Goal: Complete application form: Complete application form

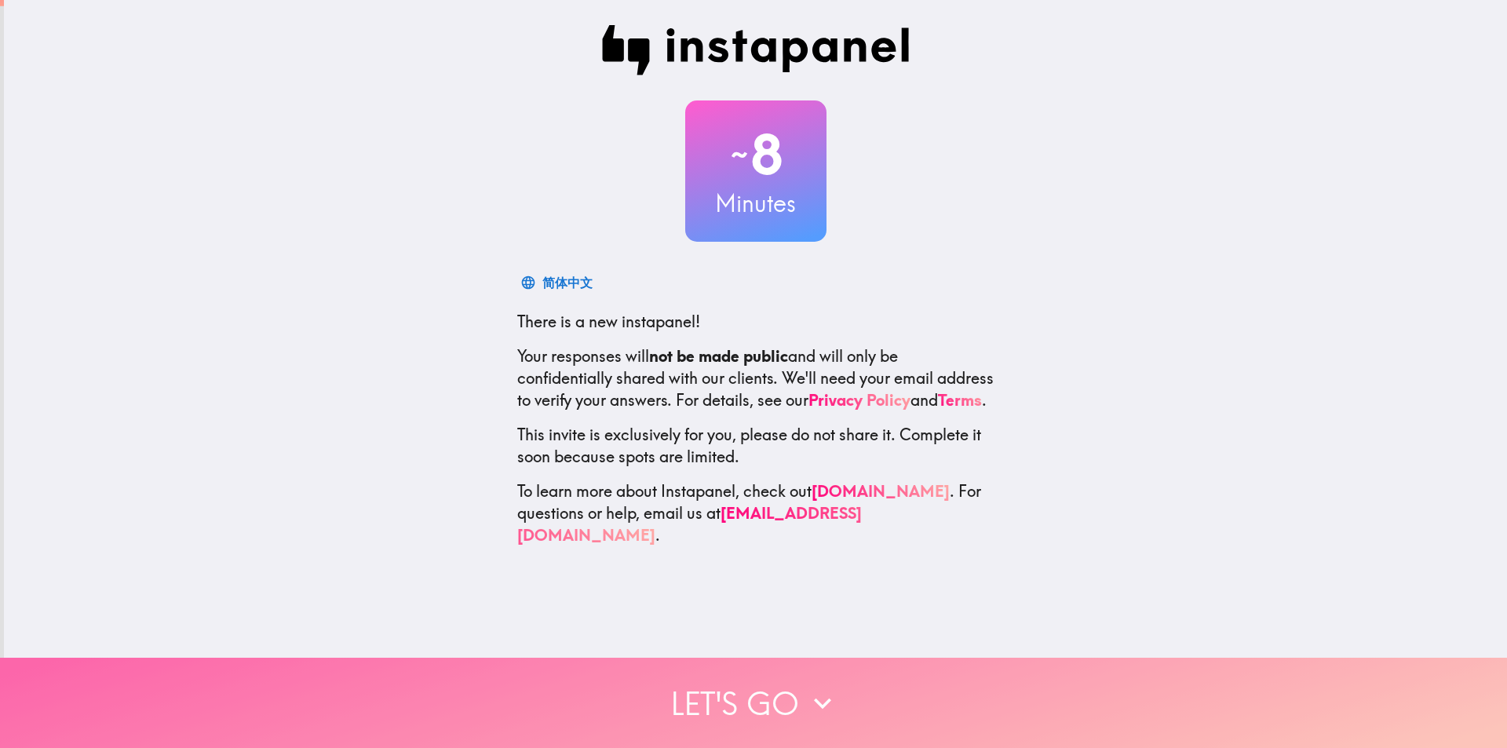
click at [815, 690] on icon "button" at bounding box center [822, 703] width 35 height 35
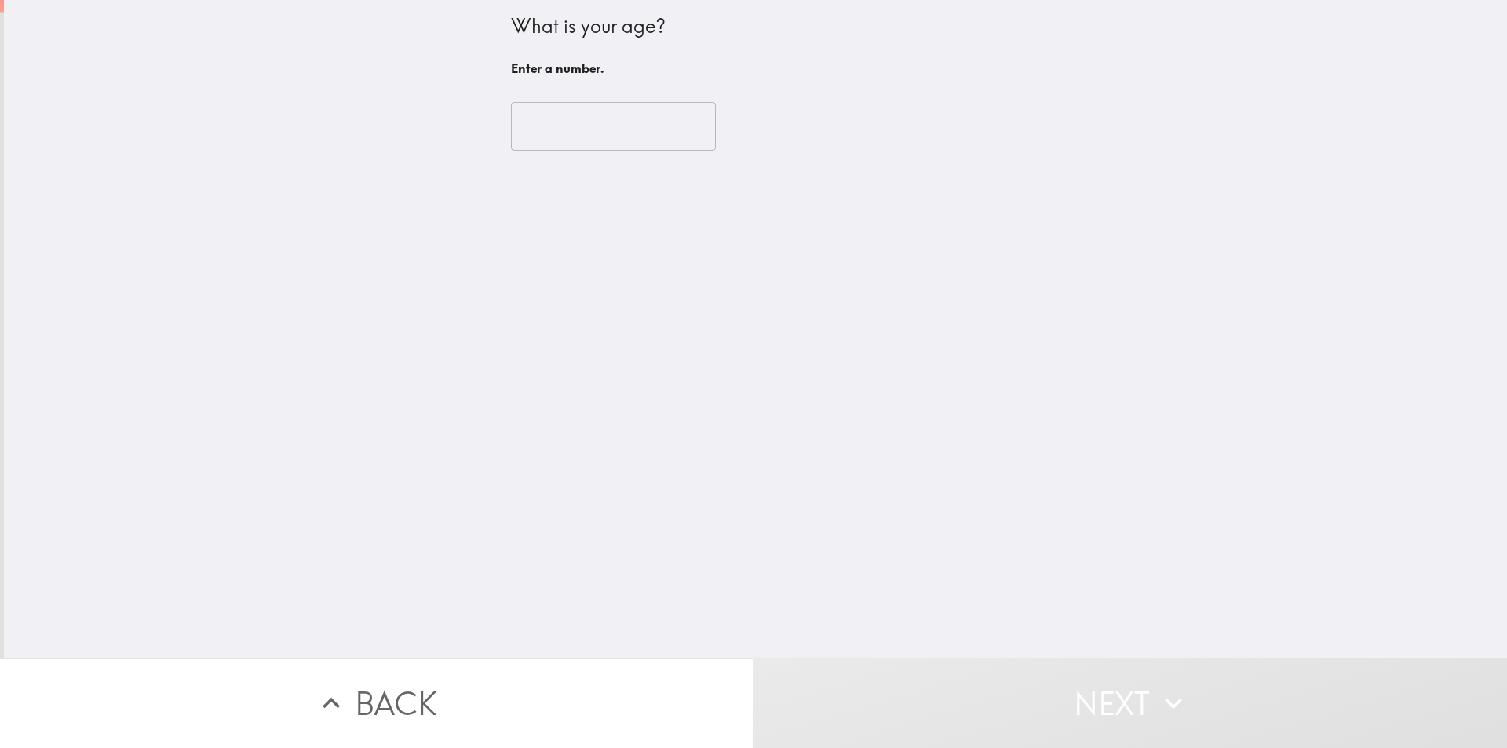
click at [537, 119] on input "number" at bounding box center [613, 126] width 205 height 49
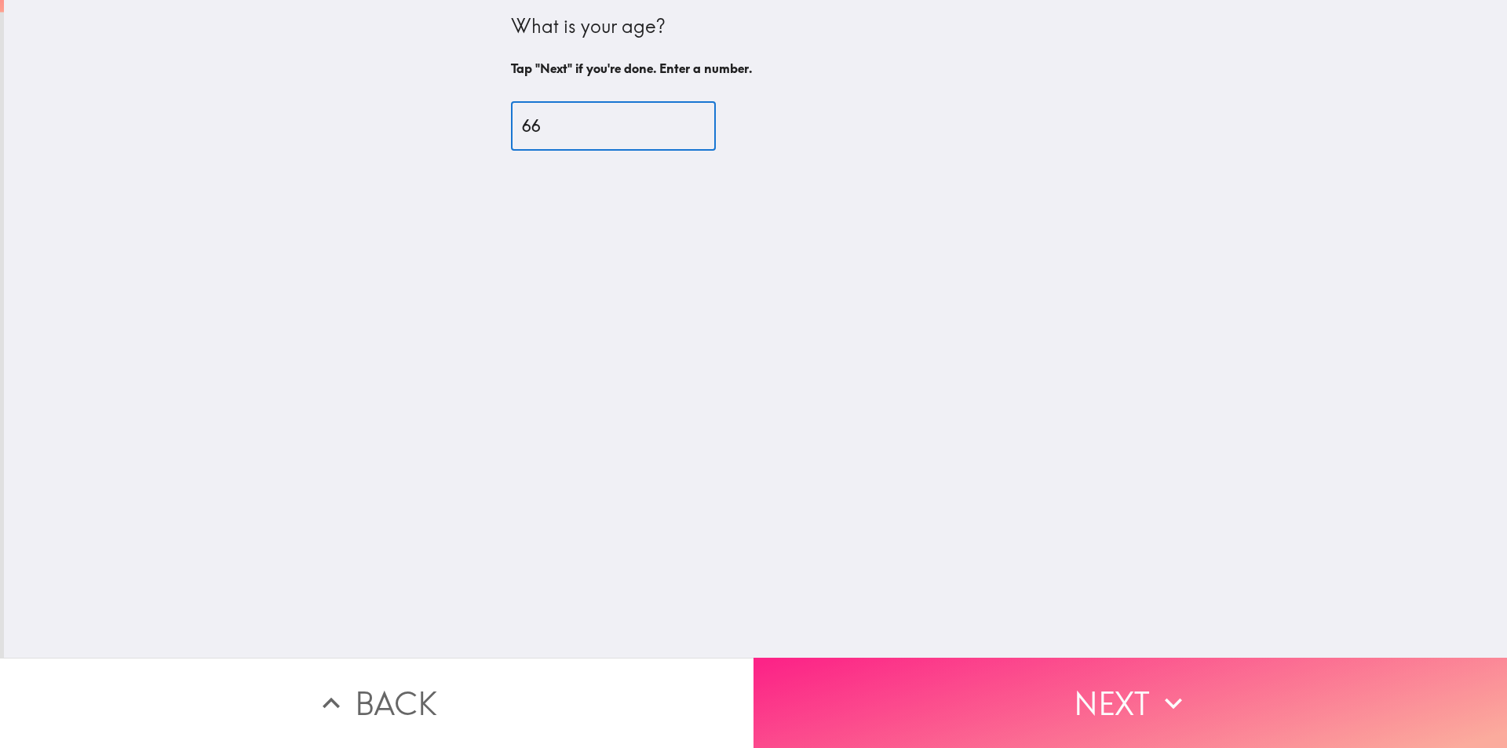
type input "66"
click at [1103, 698] on button "Next" at bounding box center [1129, 703] width 753 height 90
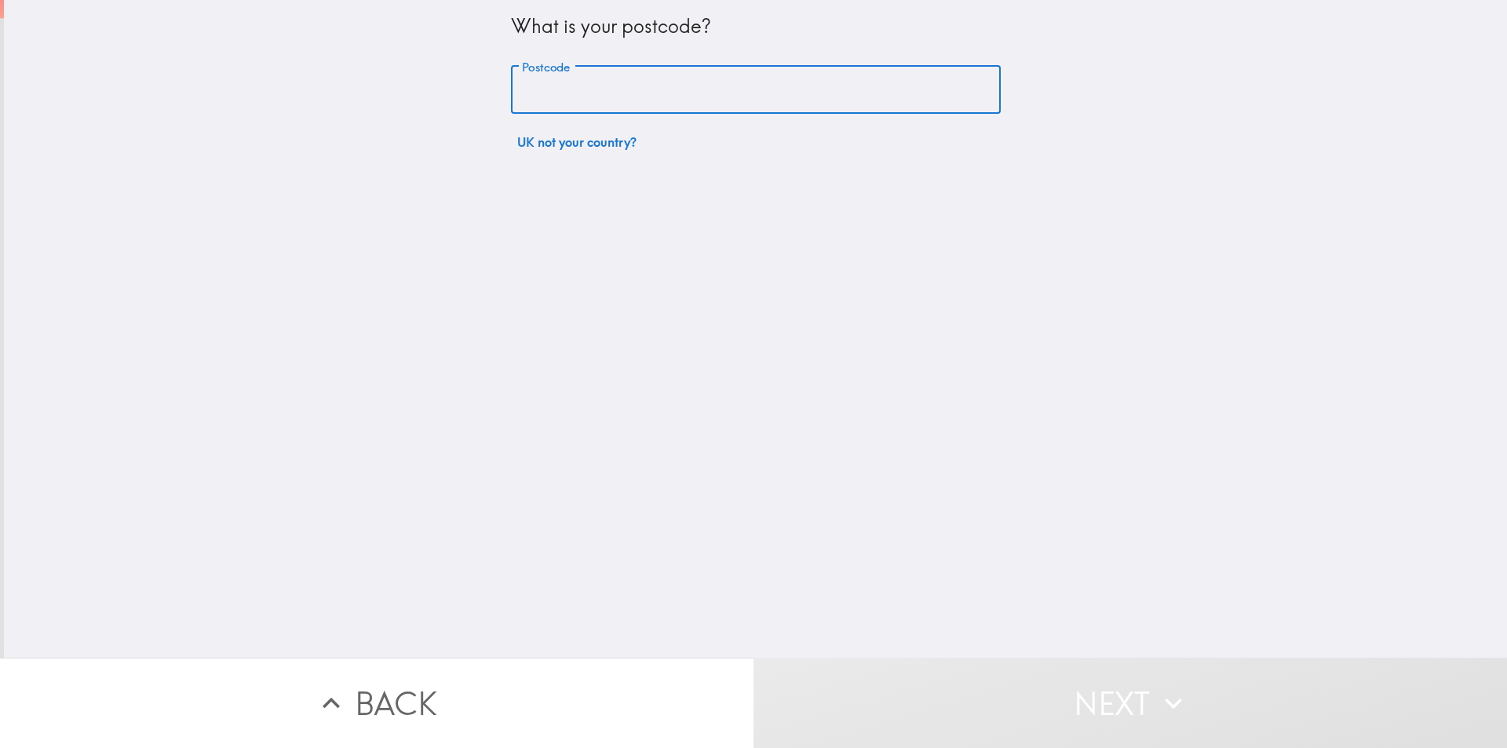
click at [695, 100] on input "Postcode" at bounding box center [756, 90] width 490 height 49
type input "CV12 8RN"
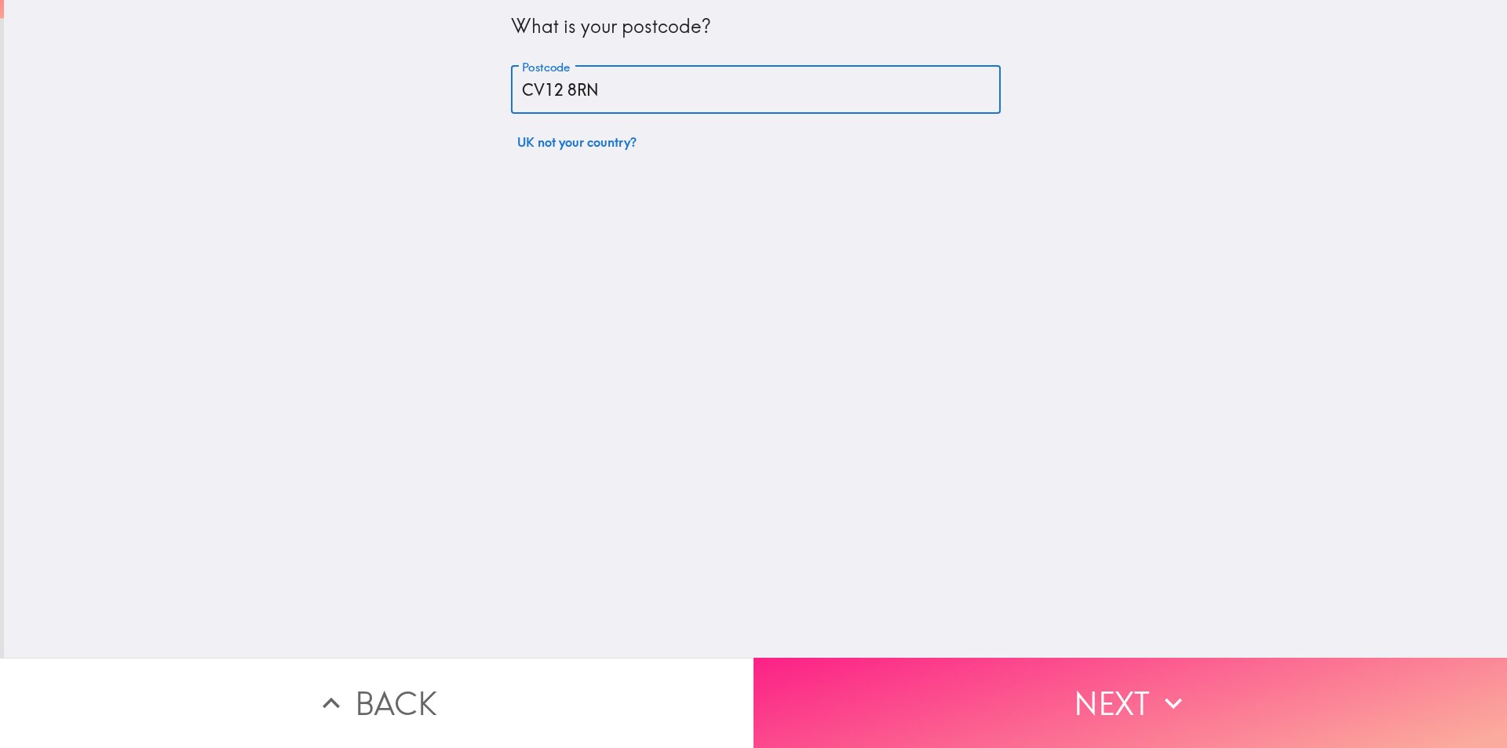
click at [1085, 698] on button "Next" at bounding box center [1129, 703] width 753 height 90
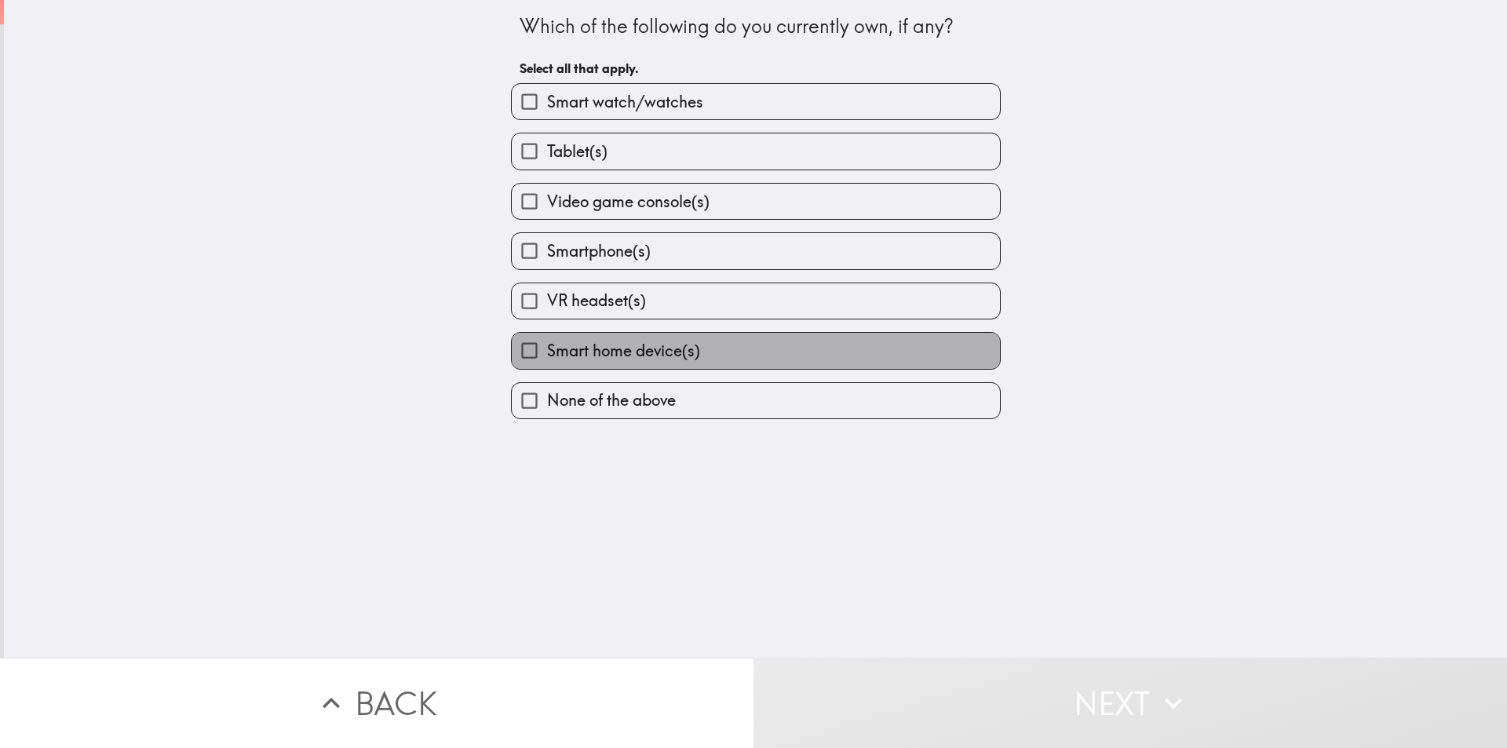
click at [574, 353] on span "Smart home device(s)" at bounding box center [623, 351] width 153 height 22
click at [547, 353] on input "Smart home device(s)" at bounding box center [529, 350] width 35 height 35
checkbox input "true"
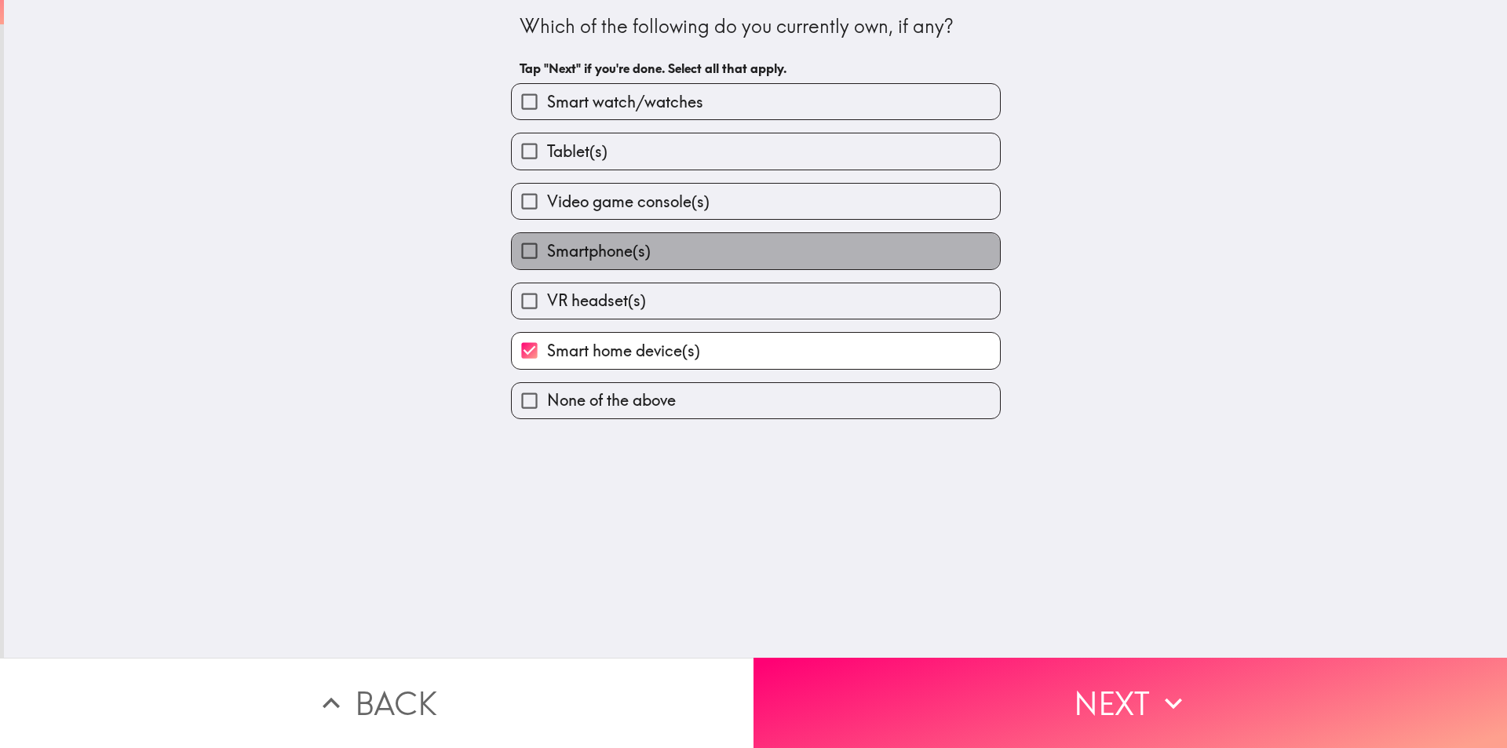
click at [547, 252] on span "Smartphone(s)" at bounding box center [599, 251] width 104 height 22
click at [542, 252] on input "Smartphone(s)" at bounding box center [529, 250] width 35 height 35
checkbox input "true"
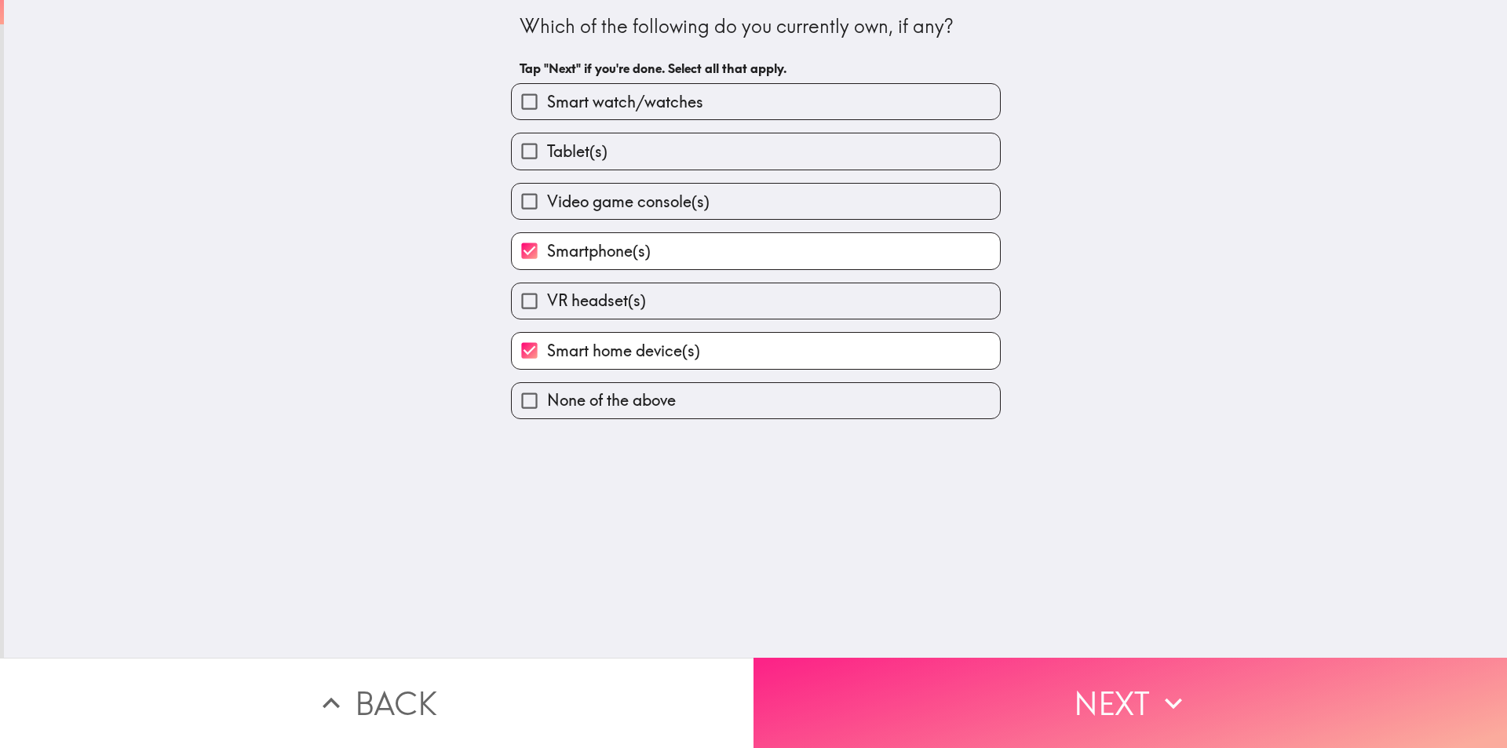
click at [1098, 690] on button "Next" at bounding box center [1129, 703] width 753 height 90
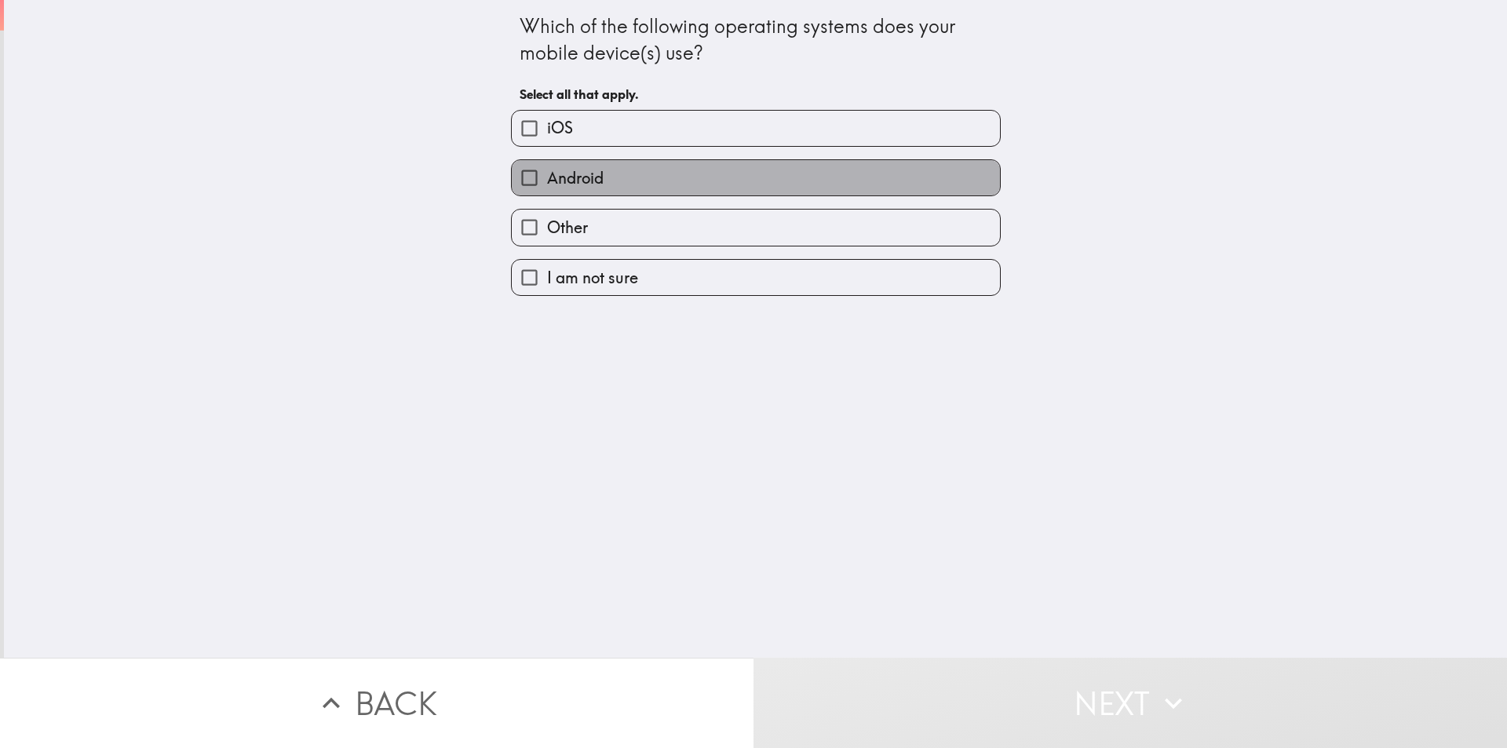
click at [614, 187] on label "Android" at bounding box center [756, 177] width 488 height 35
click at [547, 187] on input "Android" at bounding box center [529, 177] width 35 height 35
checkbox input "true"
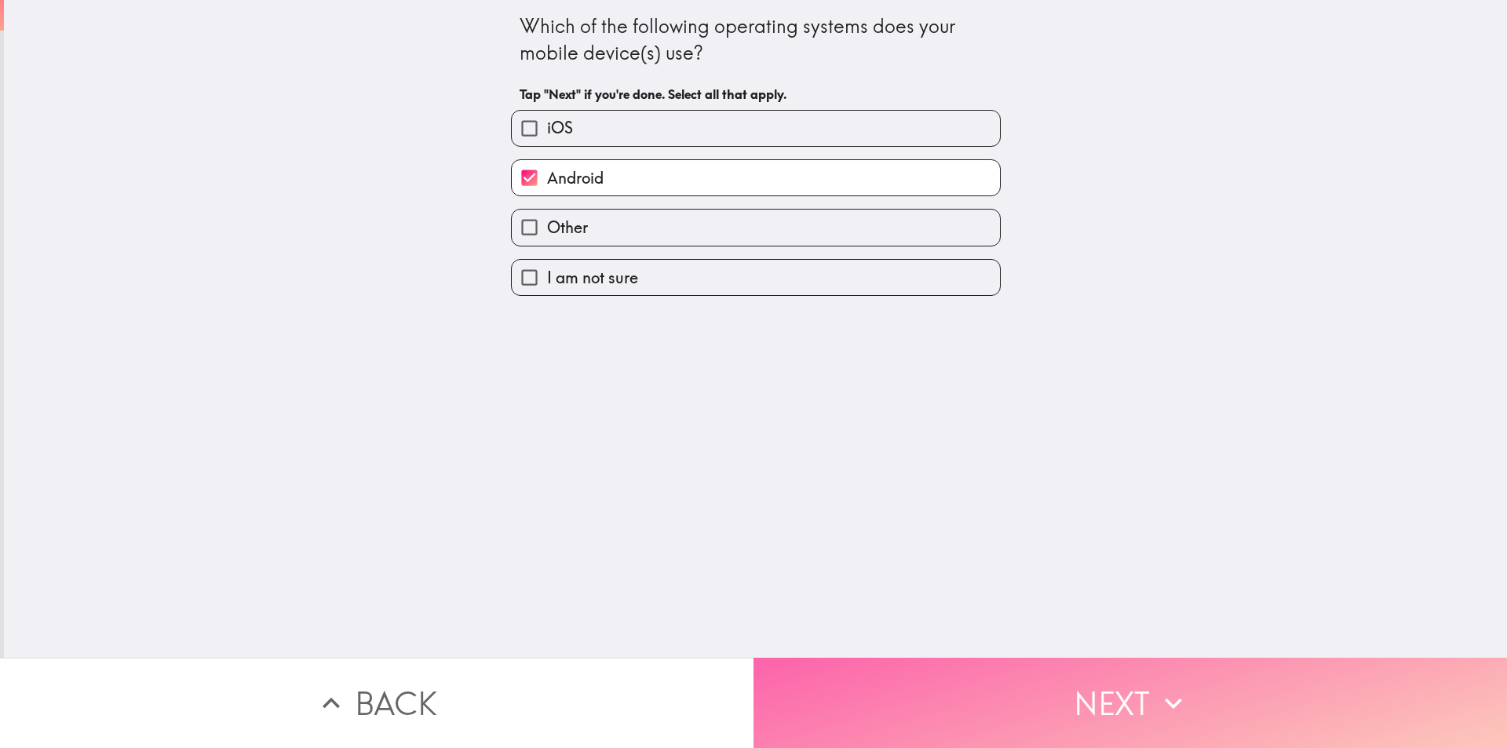
click at [1048, 695] on button "Next" at bounding box center [1129, 703] width 753 height 90
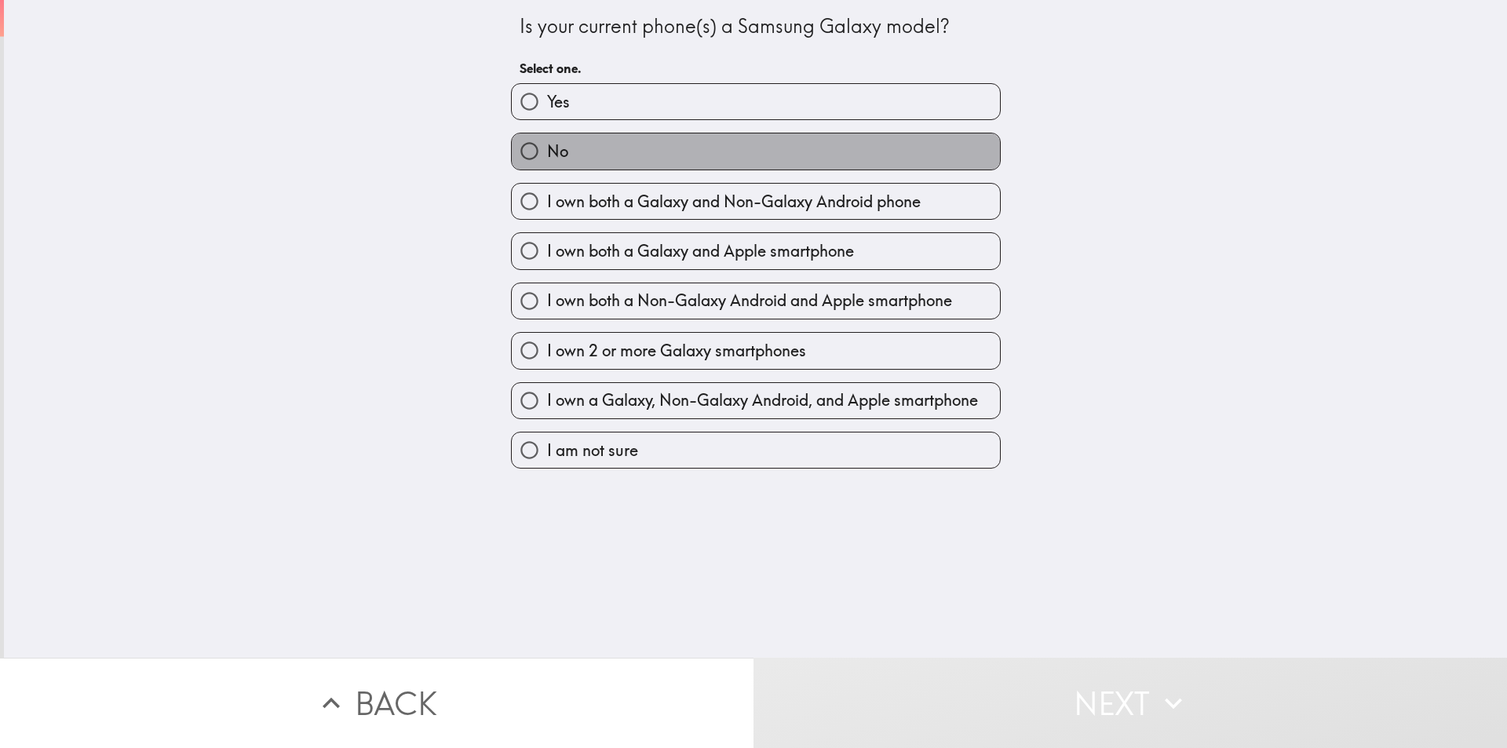
click at [702, 166] on label "No" at bounding box center [756, 150] width 488 height 35
click at [547, 166] on input "No" at bounding box center [529, 150] width 35 height 35
radio input "true"
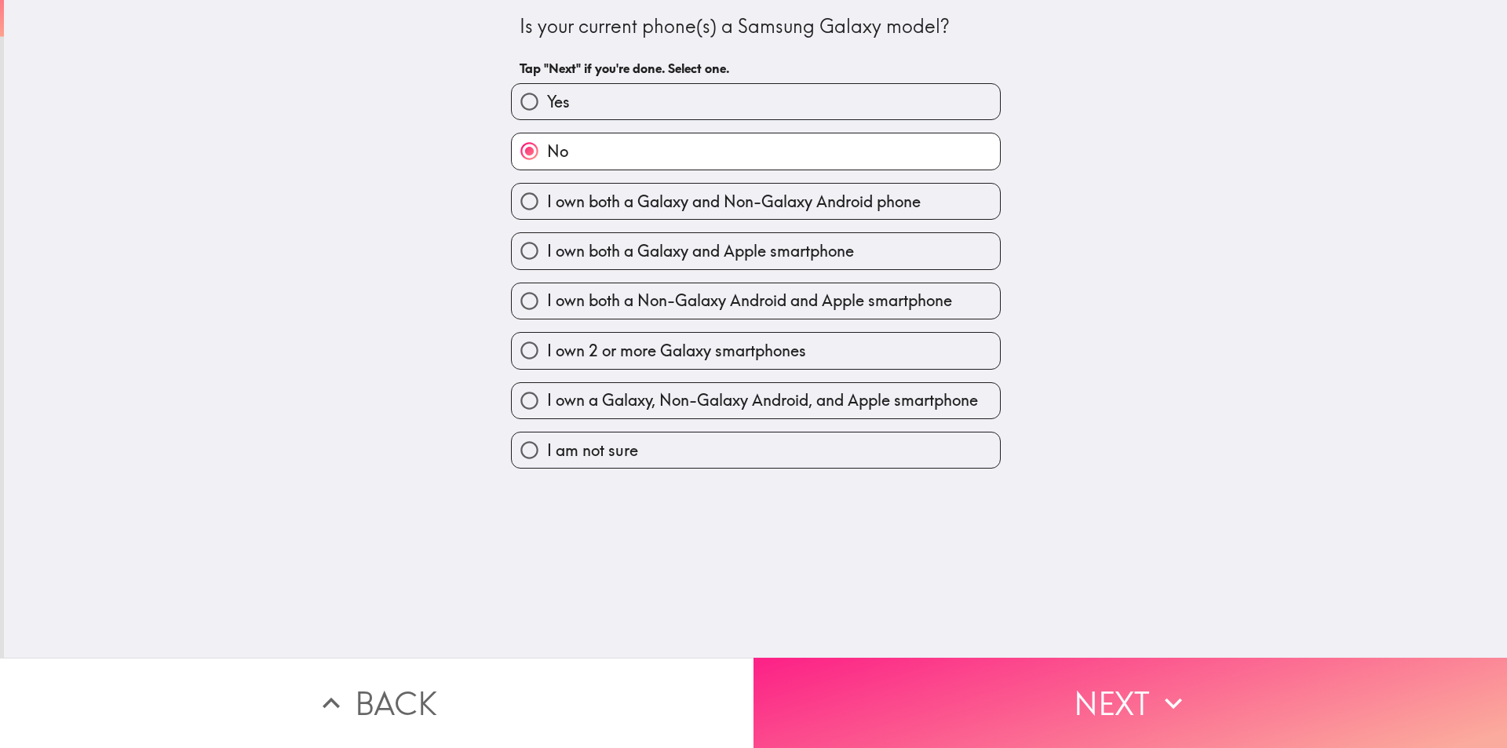
click at [1052, 695] on button "Next" at bounding box center [1129, 703] width 753 height 90
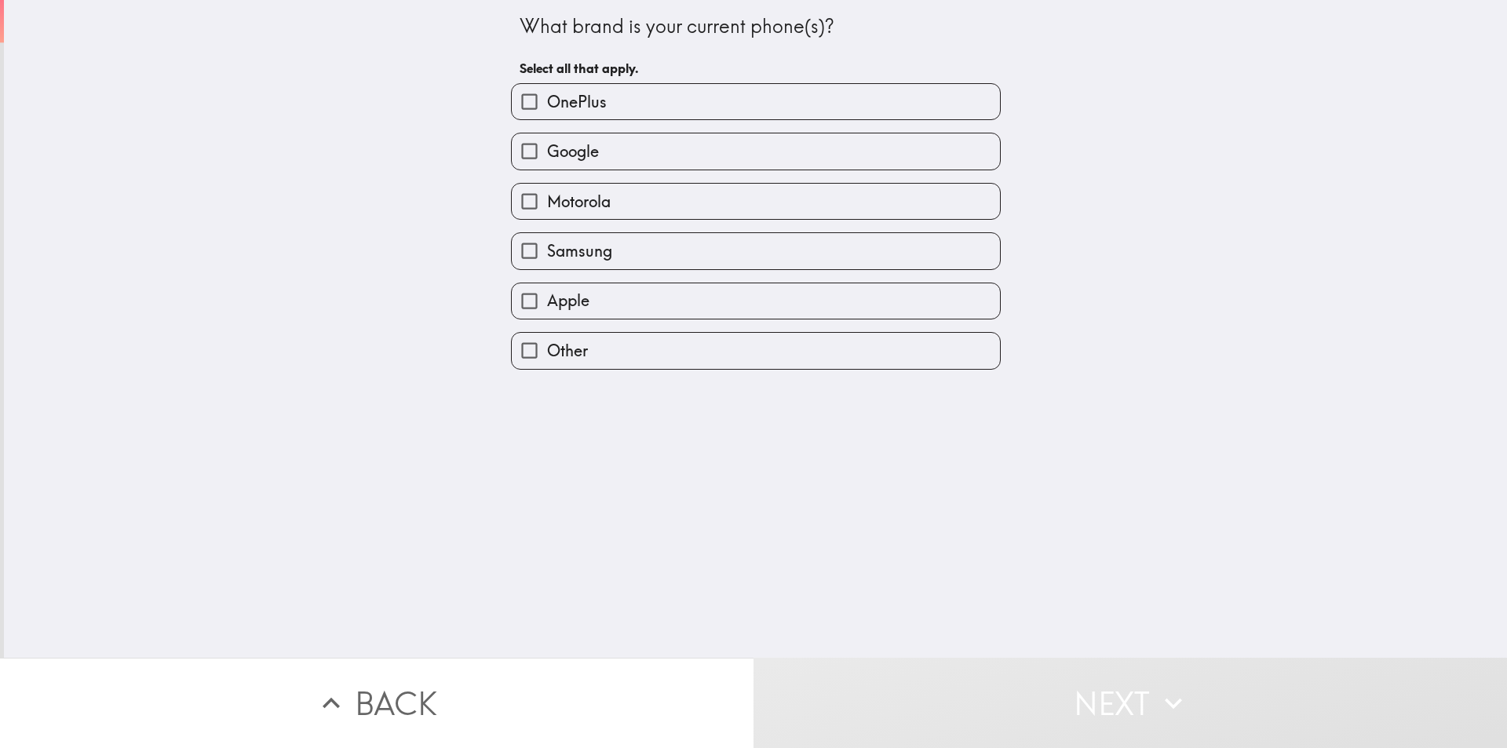
click at [683, 345] on label "Other" at bounding box center [756, 350] width 488 height 35
click at [547, 345] on input "Other" at bounding box center [529, 350] width 35 height 35
checkbox input "true"
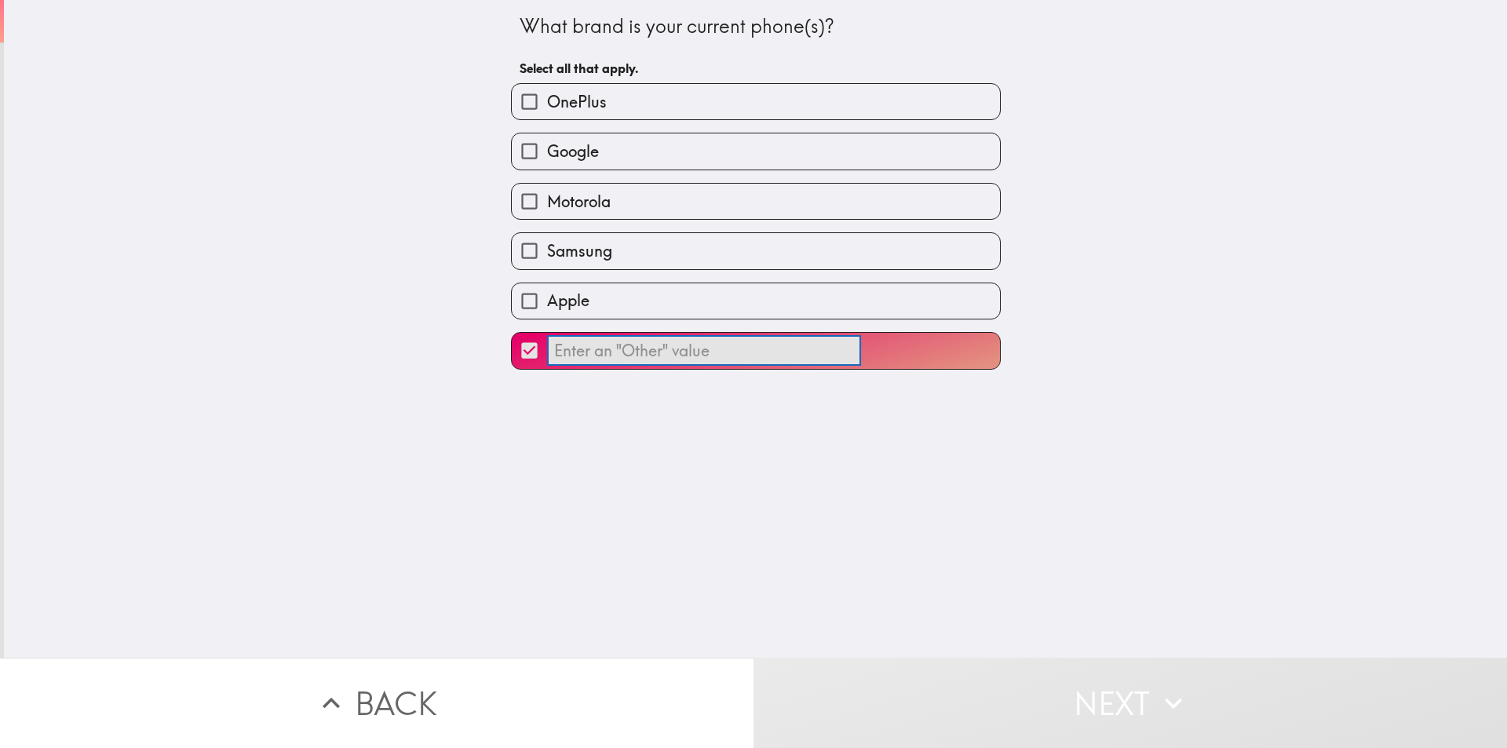
click at [624, 350] on input "​" at bounding box center [704, 350] width 314 height 31
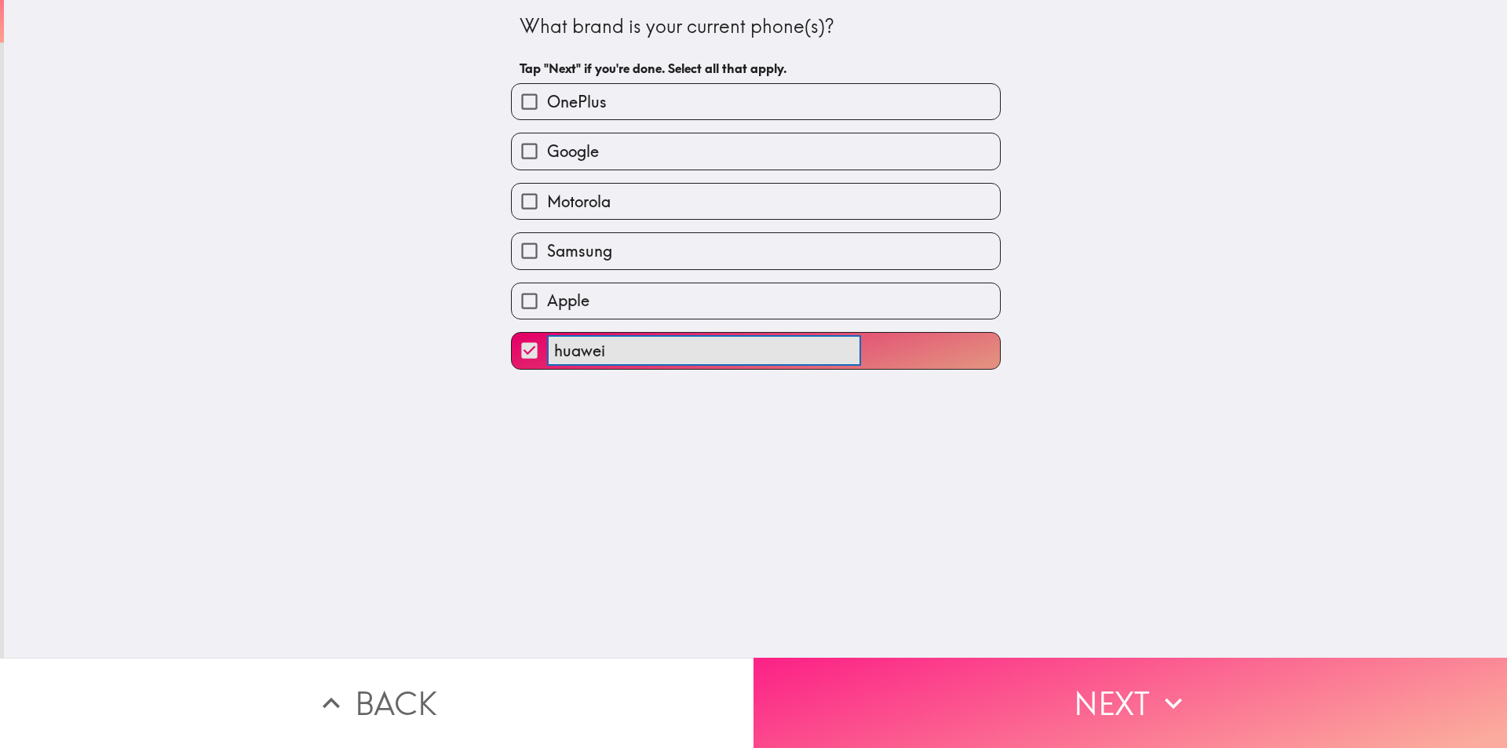
type input "huawei"
click at [1110, 687] on button "Next" at bounding box center [1129, 703] width 753 height 90
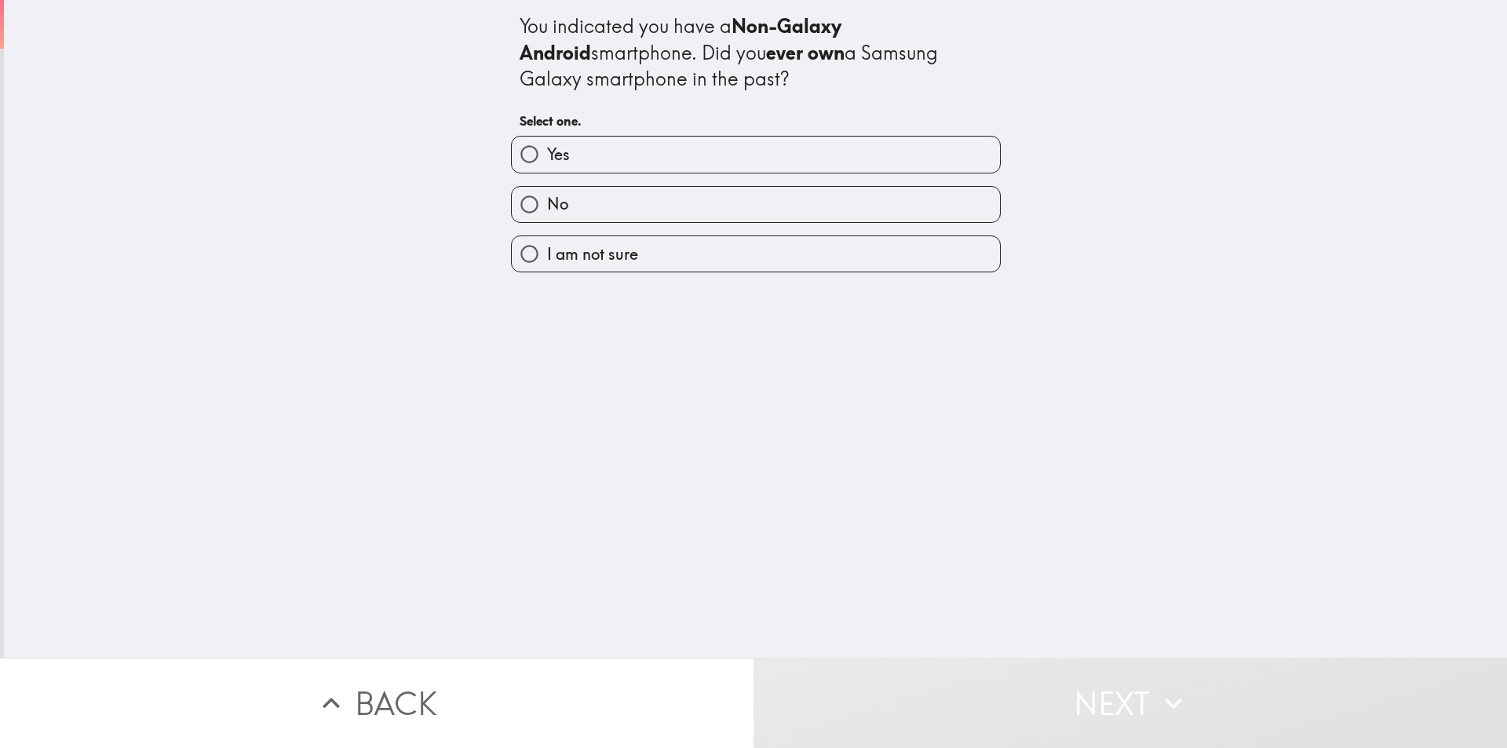
click at [655, 199] on label "No" at bounding box center [756, 204] width 488 height 35
click at [547, 199] on input "No" at bounding box center [529, 204] width 35 height 35
radio input "true"
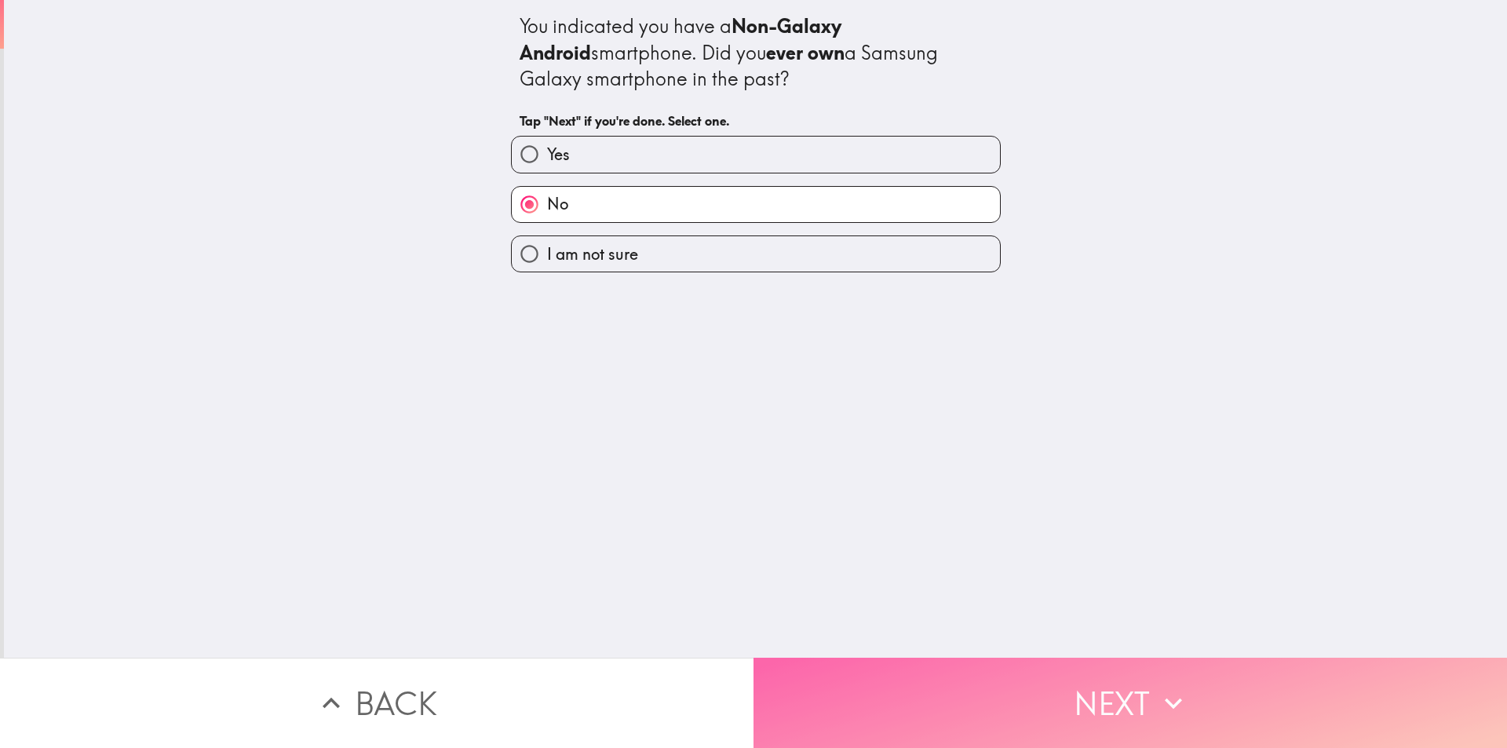
click at [1030, 695] on button "Next" at bounding box center [1129, 703] width 753 height 90
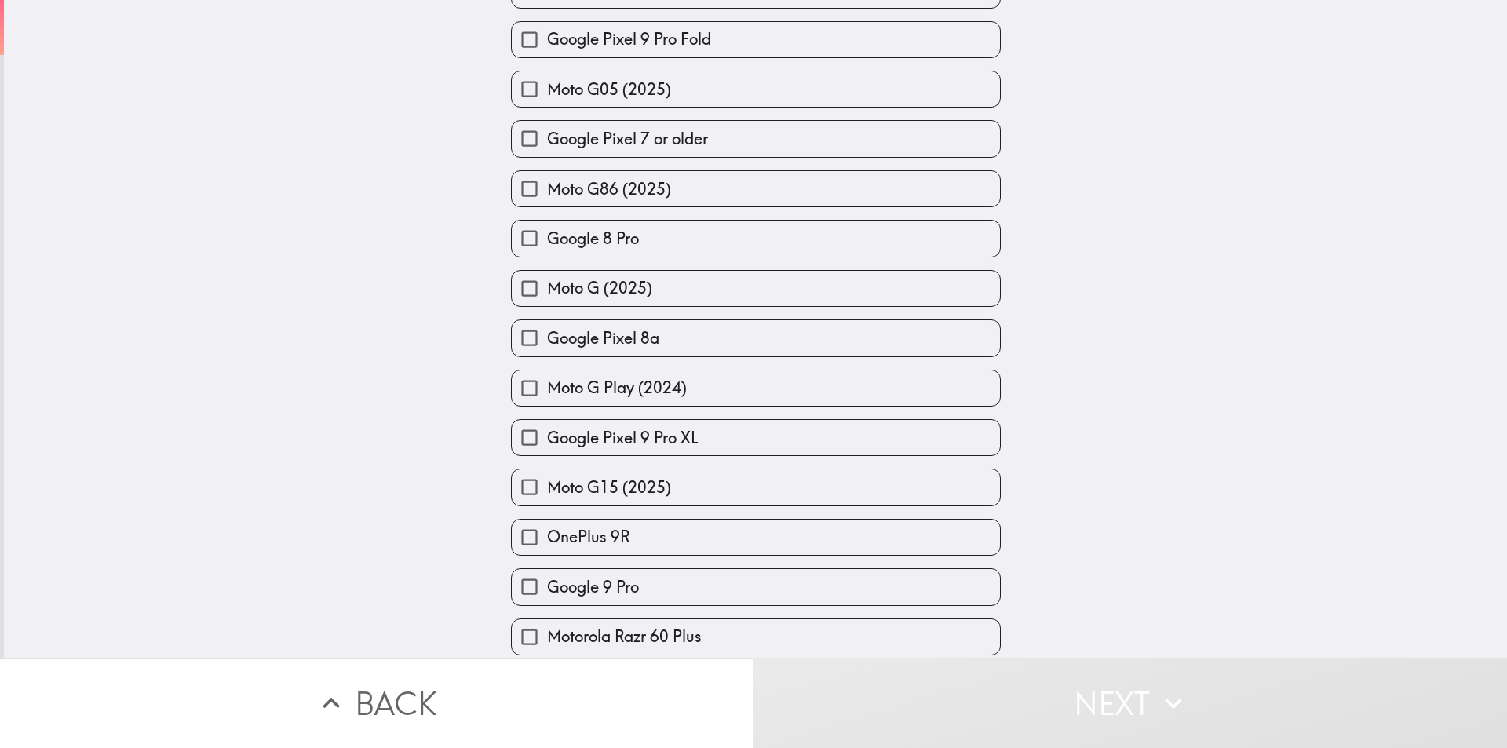
scroll to position [1541, 0]
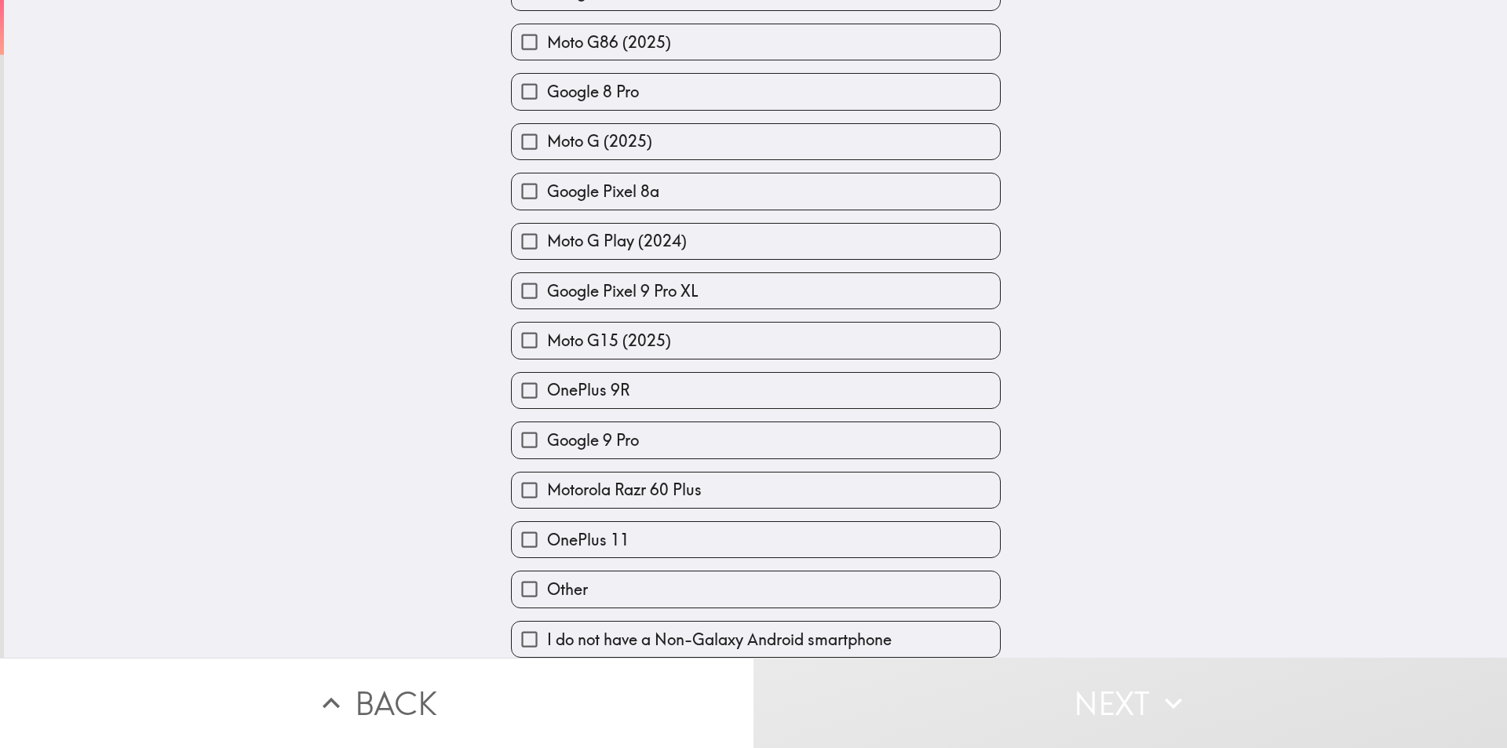
click at [589, 629] on span "I do not have a Non-Galaxy Android smartphone" at bounding box center [719, 640] width 345 height 22
click at [547, 622] on input "I do not have a Non-Galaxy Android smartphone" at bounding box center [529, 639] width 35 height 35
checkbox input "true"
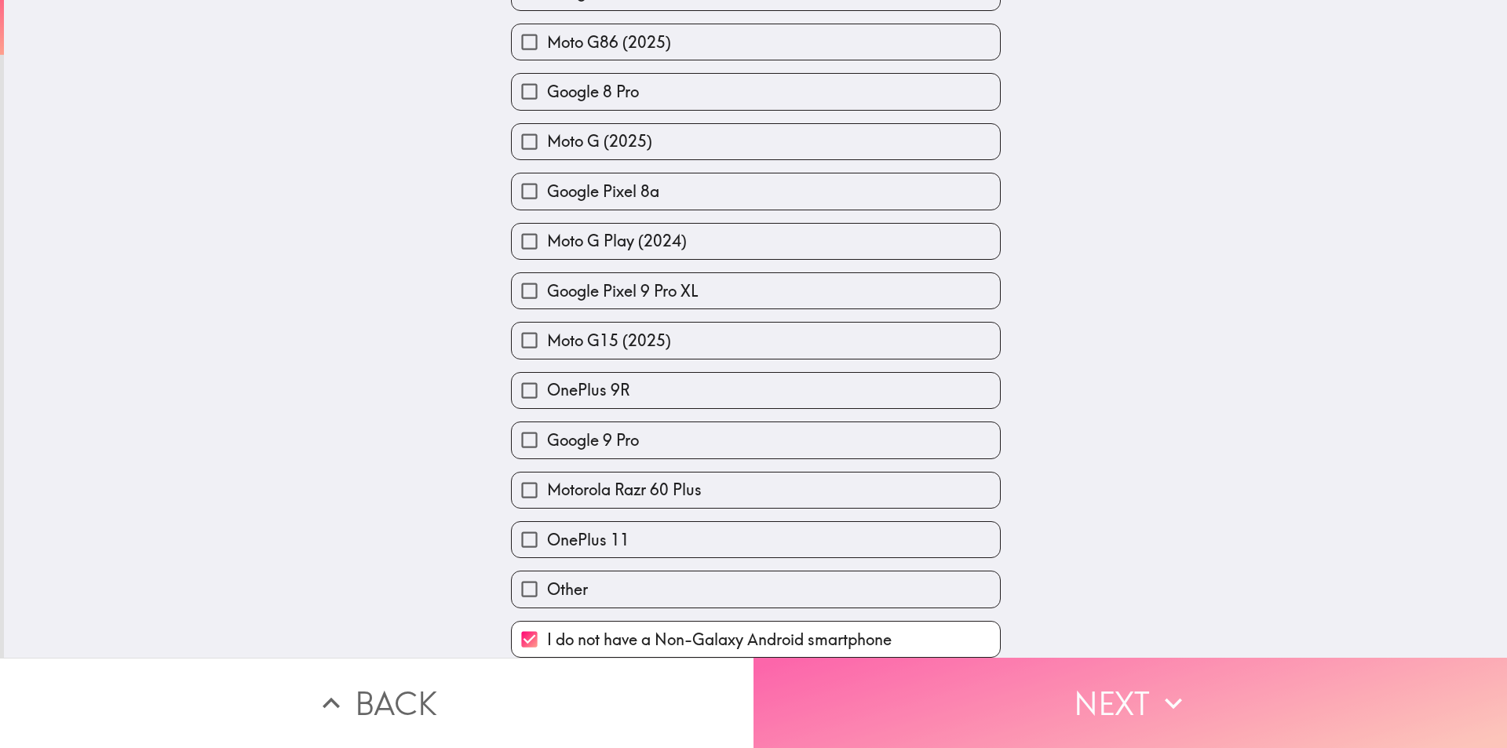
click at [1094, 695] on button "Next" at bounding box center [1129, 703] width 753 height 90
